Goal: Information Seeking & Learning: Understand process/instructions

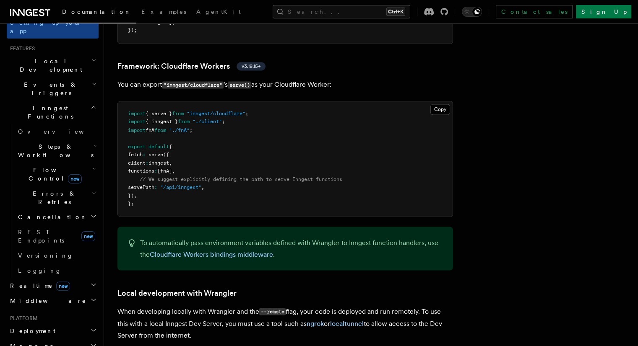
scroll to position [210, 0]
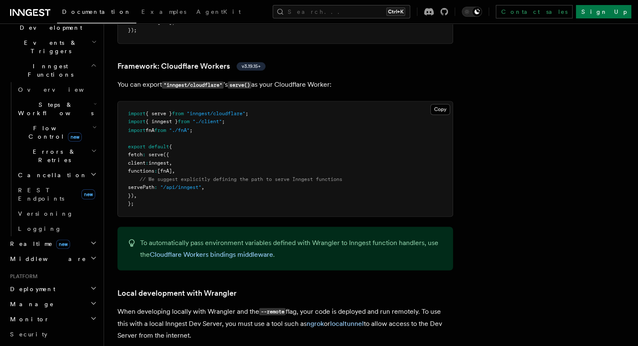
click at [68, 282] on h2 "Deployment" at bounding box center [53, 289] width 92 height 15
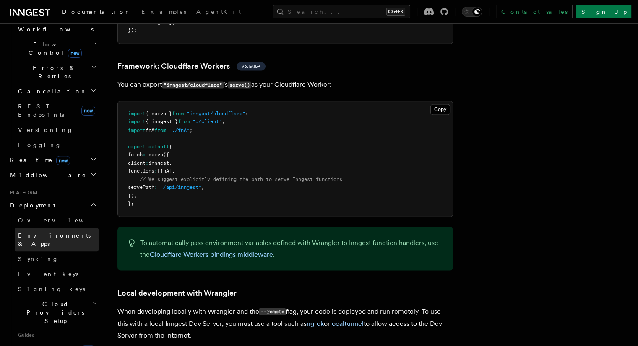
click at [65, 232] on span "Environments & Apps" at bounding box center [54, 239] width 73 height 15
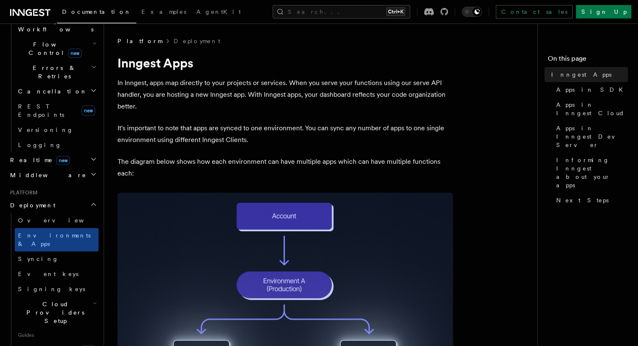
click at [75, 300] on span "Cloud Providers Setup" at bounding box center [54, 312] width 78 height 25
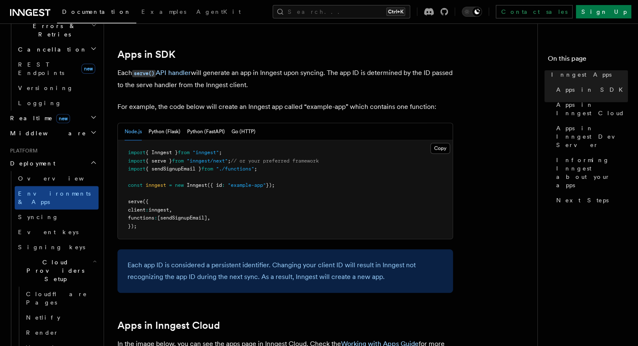
scroll to position [461, 0]
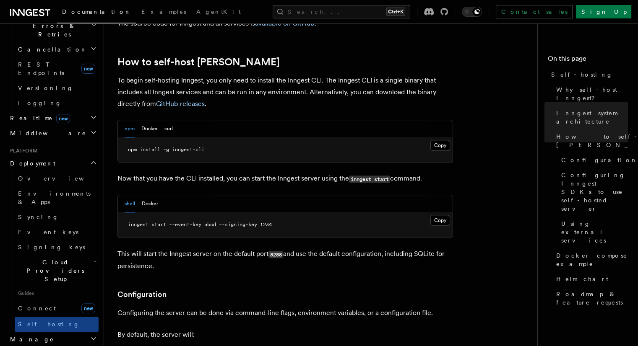
scroll to position [839, 0]
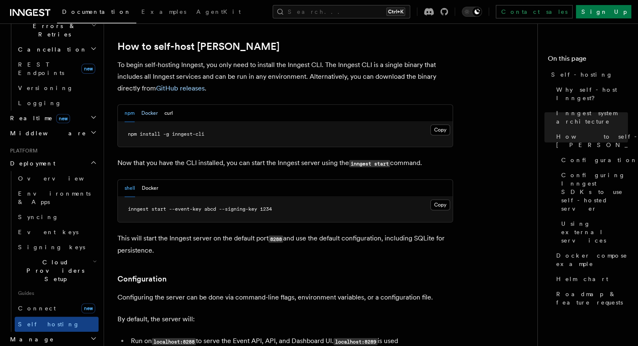
click at [148, 105] on button "Docker" at bounding box center [149, 113] width 16 height 17
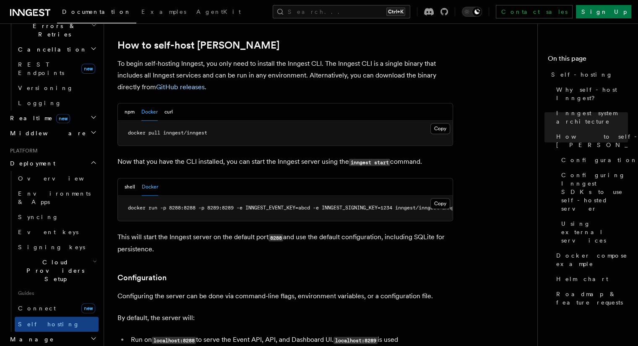
scroll to position [793, 0]
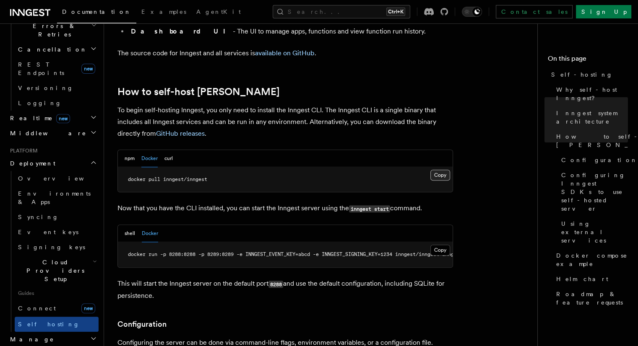
click at [434, 170] on button "Copy Copied" at bounding box center [440, 175] width 20 height 11
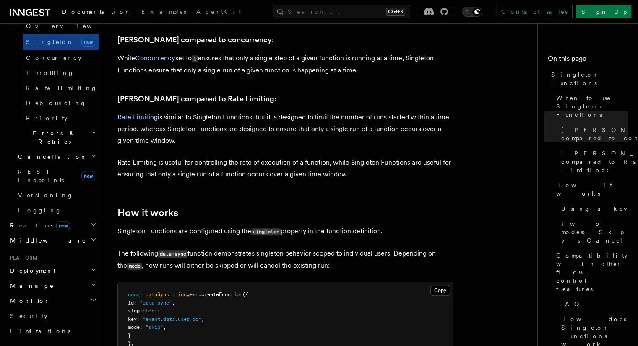
scroll to position [419, 0]
